Goal: Task Accomplishment & Management: Use online tool/utility

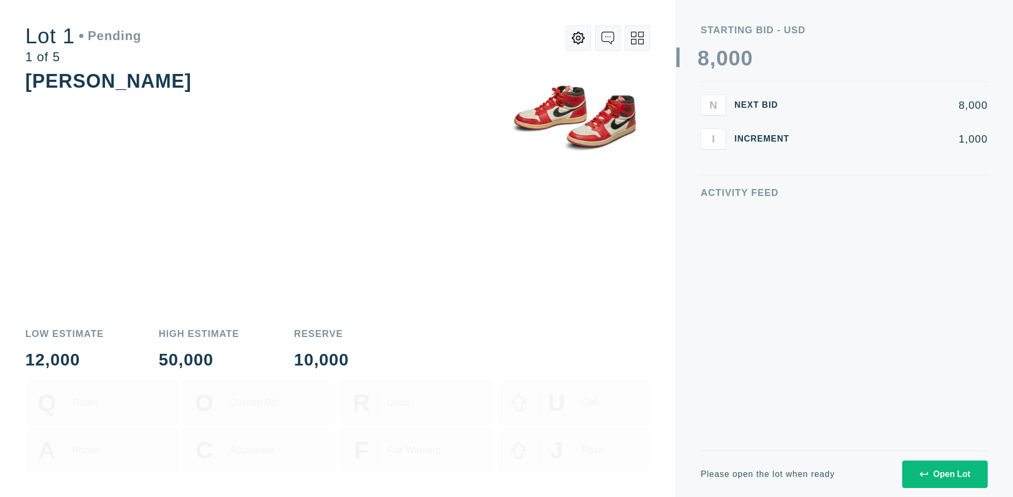
click at [945, 473] on div "Open Lot" at bounding box center [945, 474] width 51 height 10
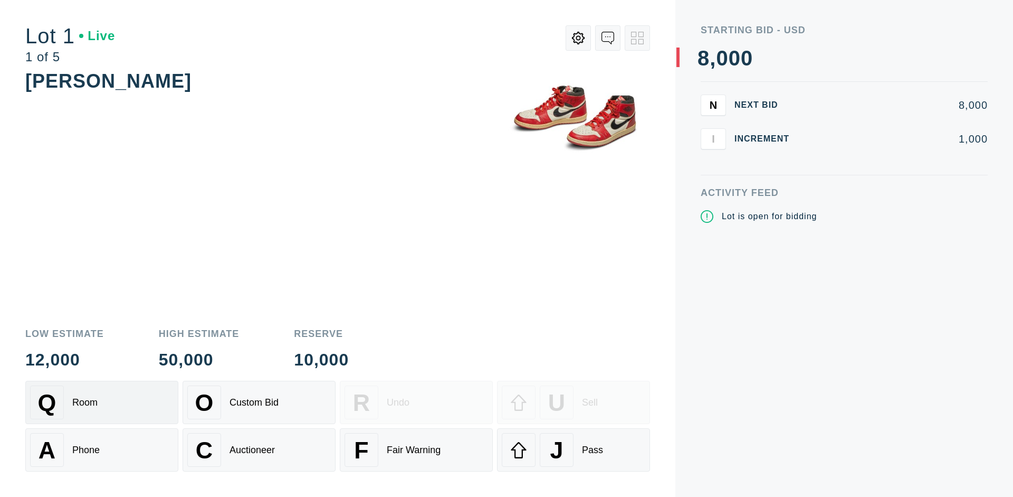
click at [102, 402] on div "Q Room" at bounding box center [102, 402] width 144 height 34
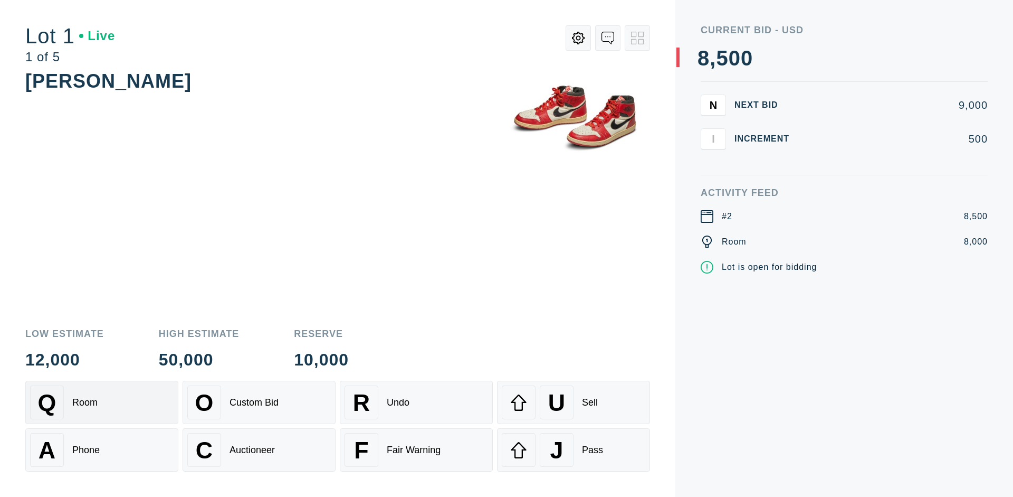
click at [102, 402] on div "Q Room" at bounding box center [102, 402] width 144 height 34
click at [102, 450] on div "A Phone" at bounding box center [102, 450] width 144 height 34
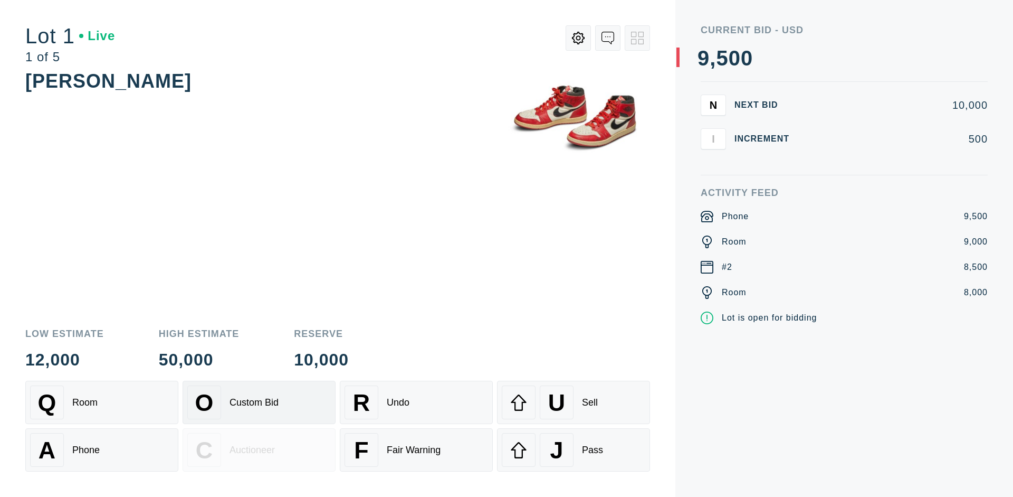
click at [259, 402] on div "Custom Bid" at bounding box center [254, 402] width 49 height 11
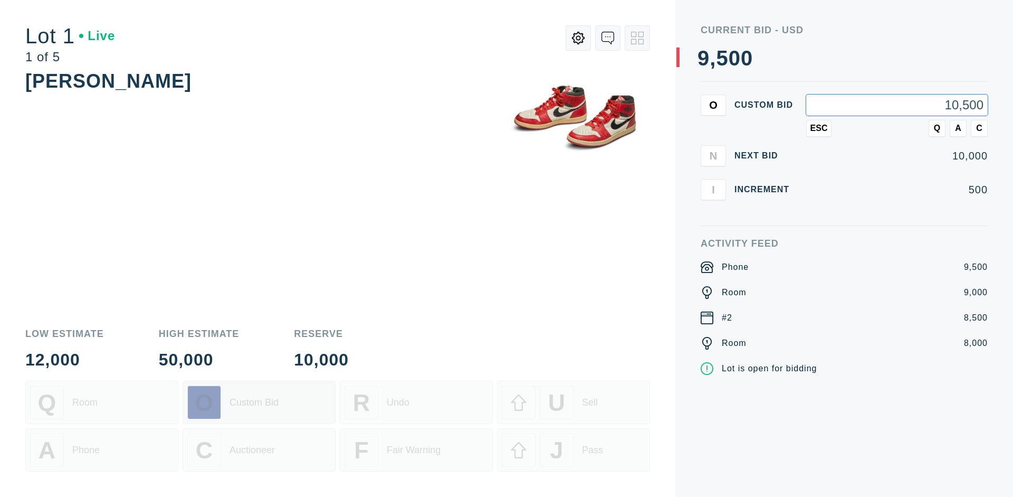
type input "10,500"
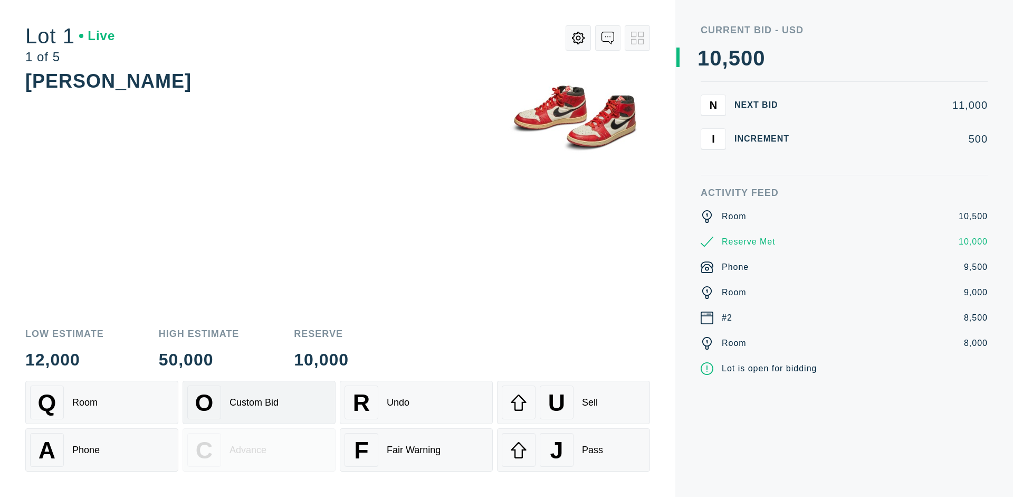
click at [259, 402] on div "Custom Bid" at bounding box center [254, 402] width 49 height 11
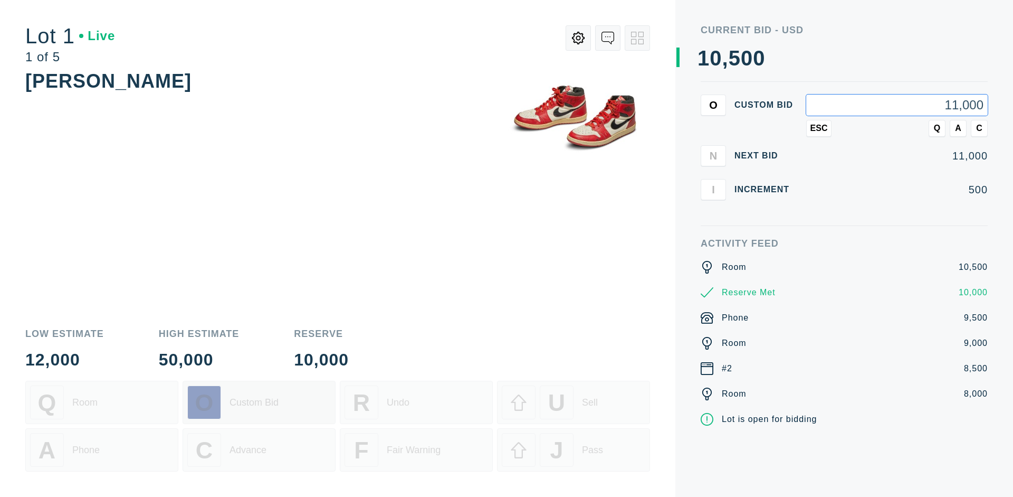
type input "11,000"
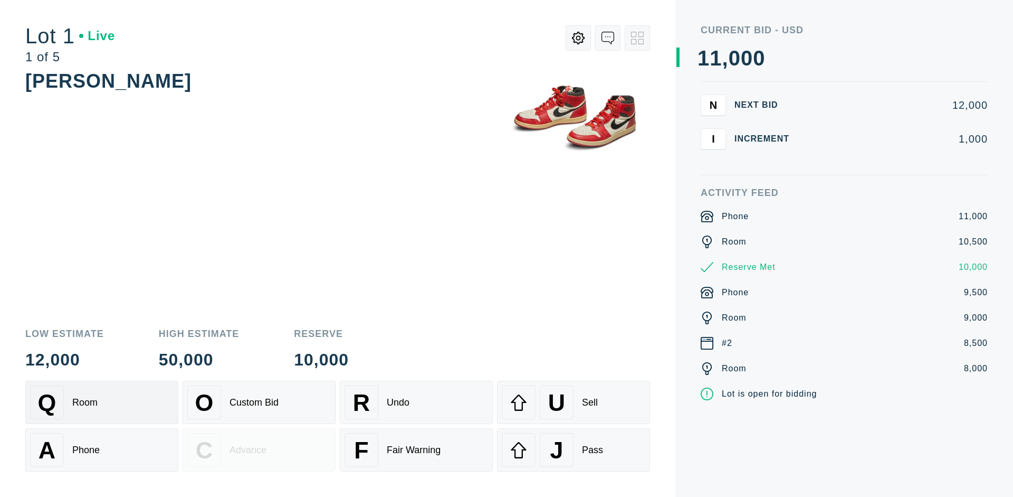
click at [102, 402] on div "Q Room" at bounding box center [102, 402] width 144 height 34
